Goal: Use online tool/utility

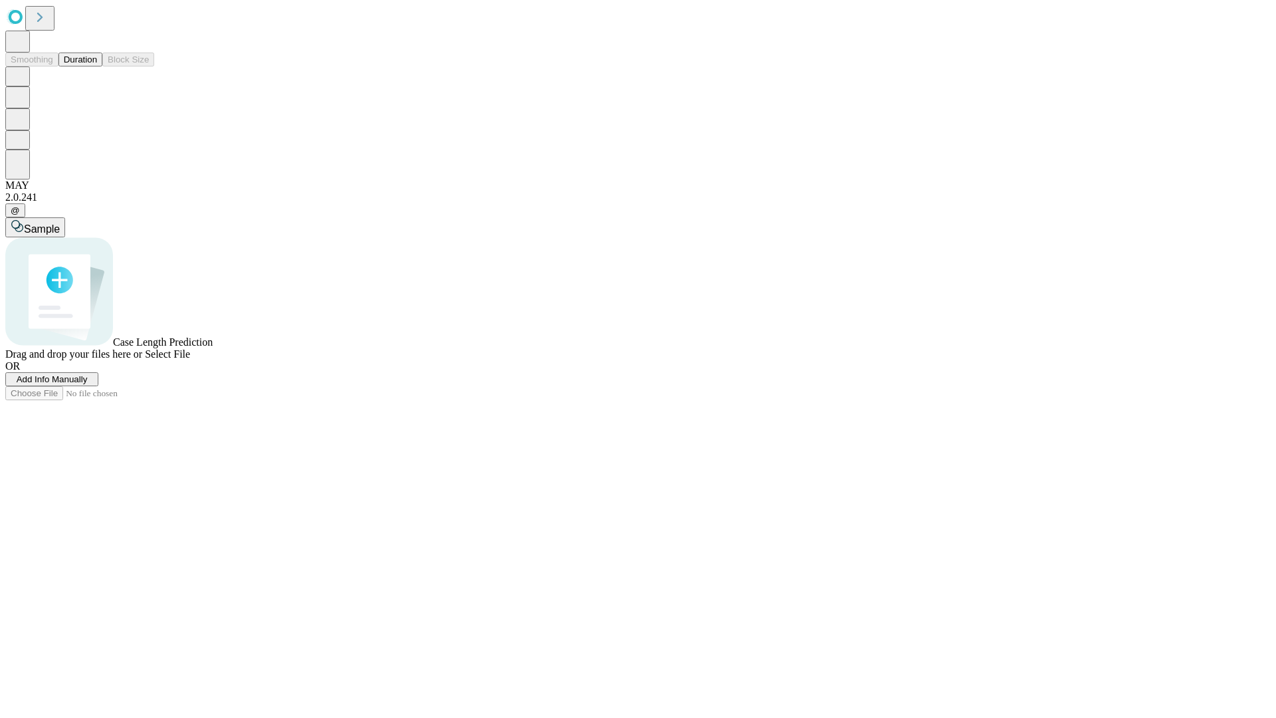
click at [97, 66] on button "Duration" at bounding box center [80, 59] width 44 height 14
click at [60, 223] on span "Sample" at bounding box center [42, 228] width 36 height 11
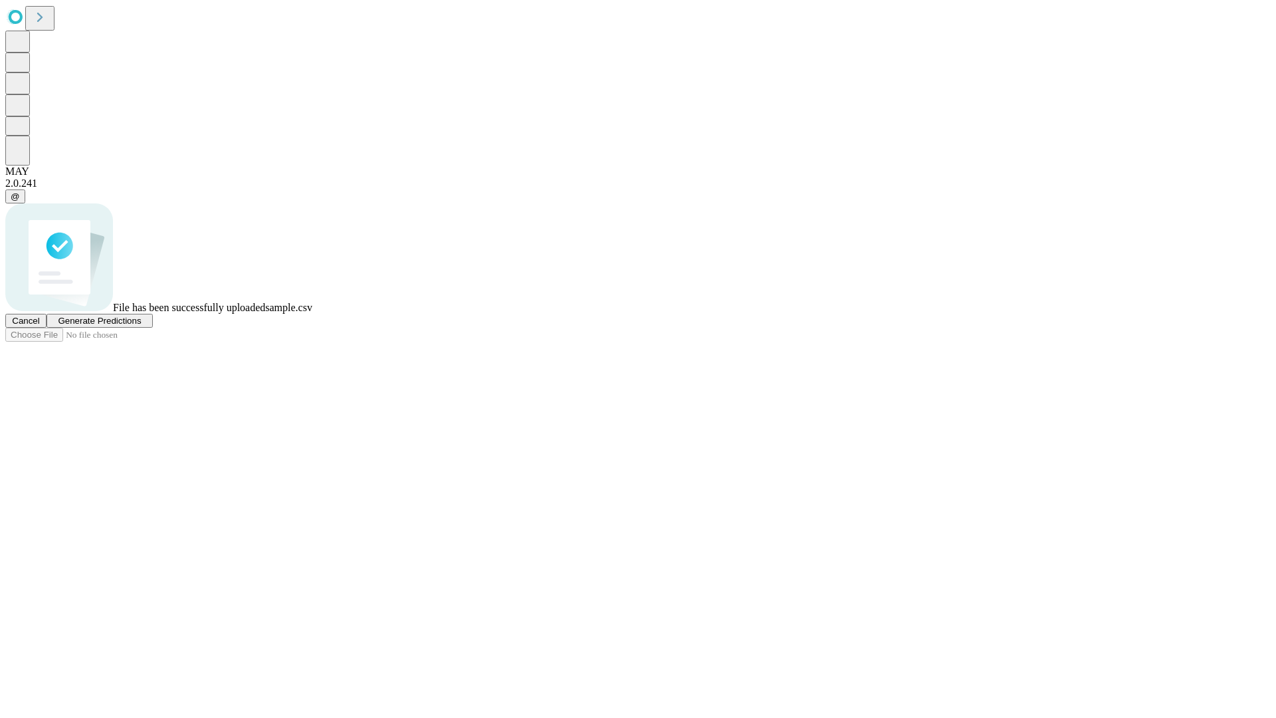
click at [141, 326] on span "Generate Predictions" at bounding box center [99, 321] width 83 height 10
